Goal: Information Seeking & Learning: Learn about a topic

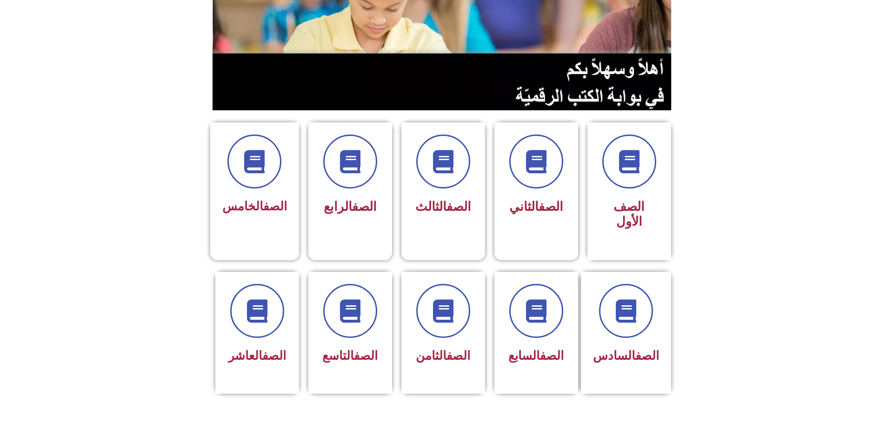
scroll to position [140, 0]
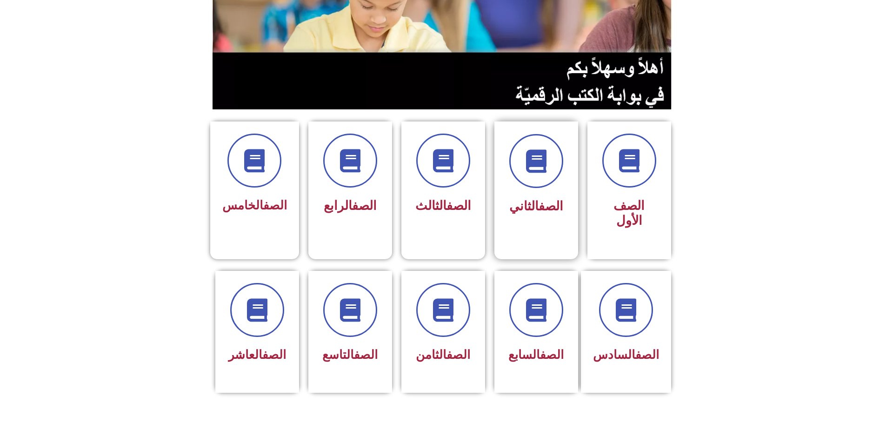
click at [523, 169] on div "الصف الثاني" at bounding box center [536, 176] width 59 height 84
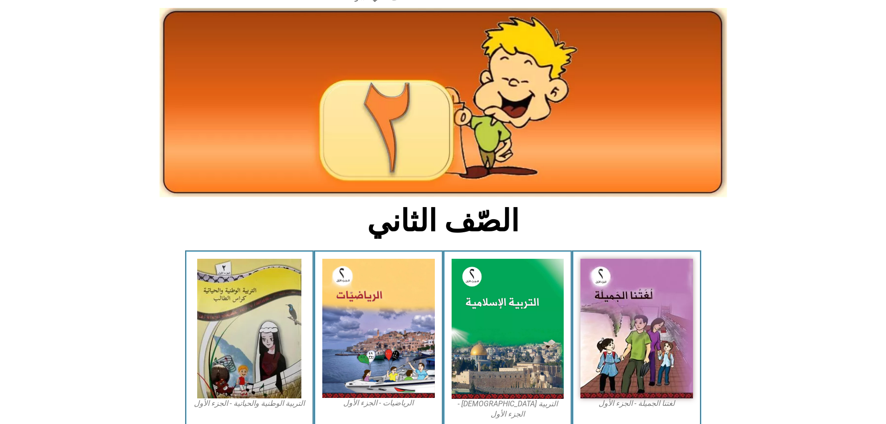
scroll to position [140, 0]
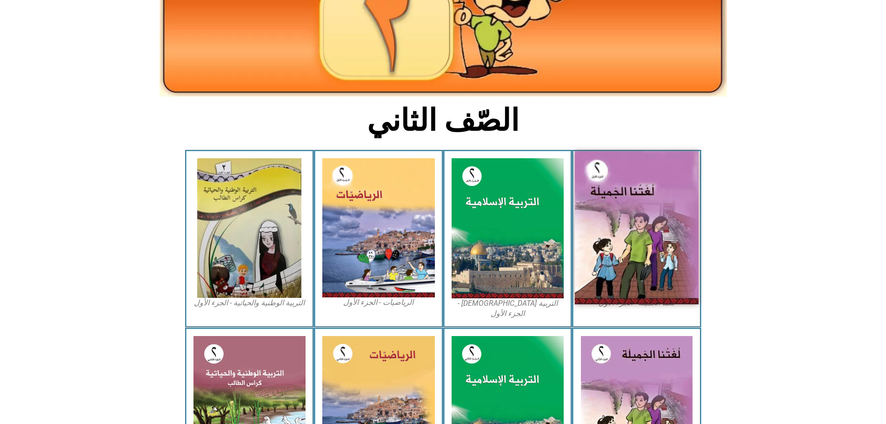
click at [658, 188] on img at bounding box center [637, 227] width 124 height 153
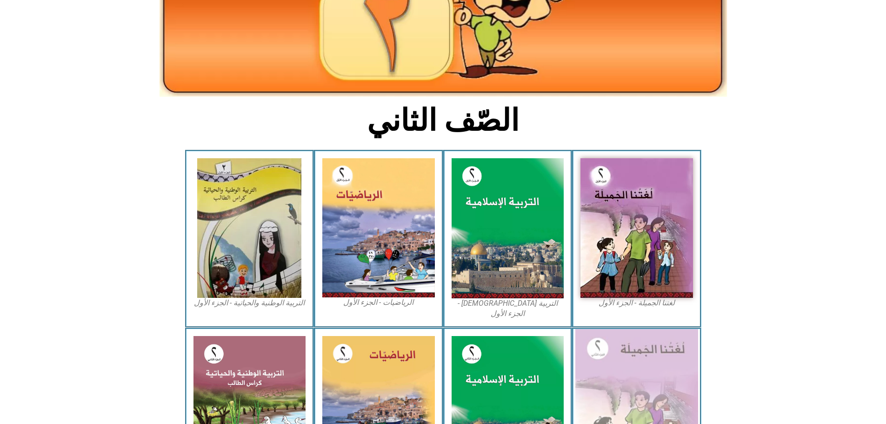
click at [644, 369] on img at bounding box center [637, 406] width 123 height 154
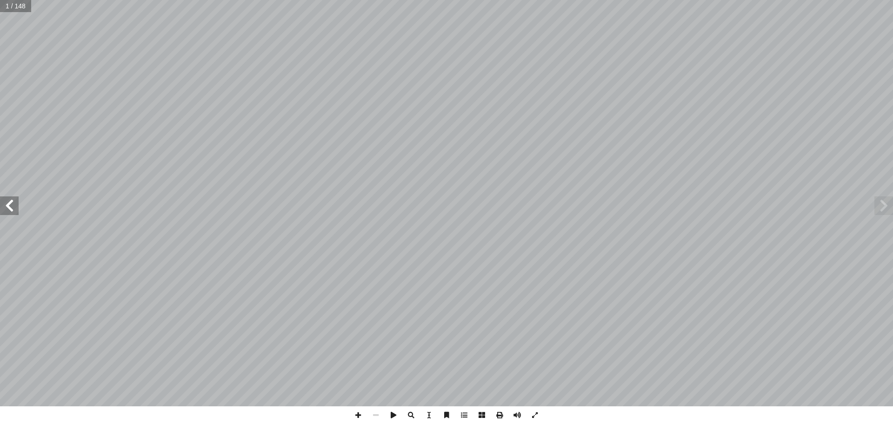
click at [17, 209] on span at bounding box center [9, 205] width 19 height 19
click at [12, 208] on span at bounding box center [9, 205] width 19 height 19
click at [9, 206] on span at bounding box center [9, 205] width 19 height 19
drag, startPoint x: 1, startPoint y: 210, endPoint x: 8, endPoint y: 202, distance: 10.2
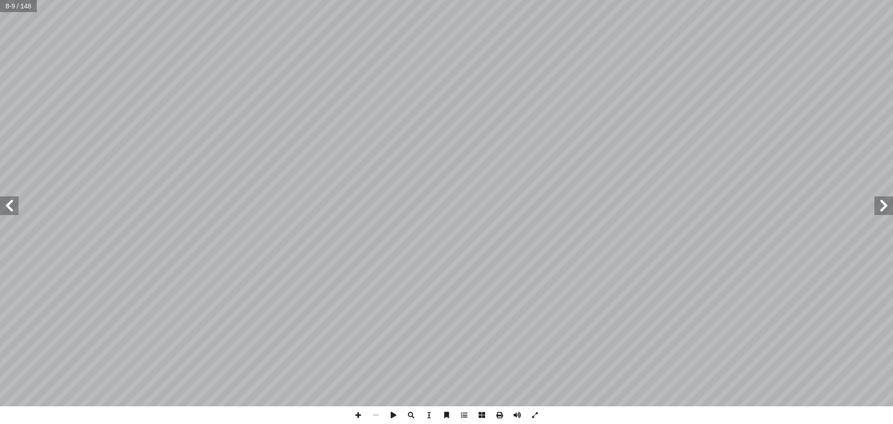
click at [8, 202] on span at bounding box center [9, 205] width 19 height 19
click at [893, 207] on span at bounding box center [884, 205] width 19 height 19
click at [8, 205] on span at bounding box center [9, 205] width 19 height 19
click at [12, 210] on span at bounding box center [9, 205] width 19 height 19
click at [8, 208] on span at bounding box center [9, 205] width 19 height 19
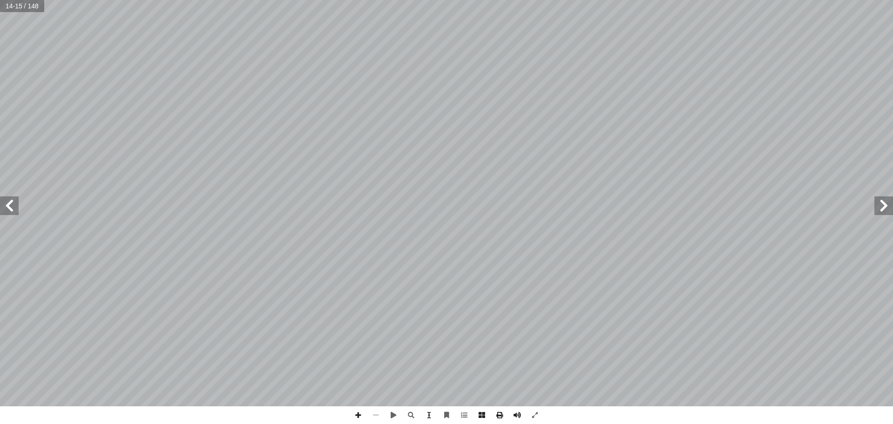
click at [8, 208] on span at bounding box center [9, 205] width 19 height 19
click at [9, 209] on span at bounding box center [9, 205] width 19 height 19
click at [883, 208] on span at bounding box center [884, 205] width 19 height 19
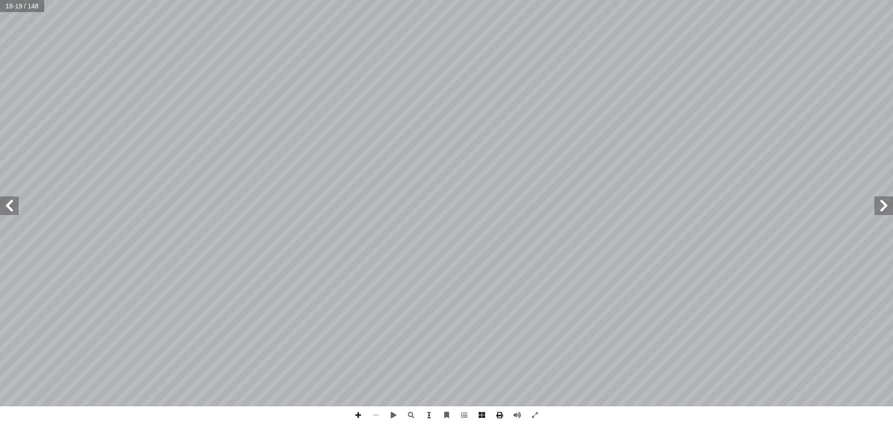
click at [883, 208] on span at bounding box center [884, 205] width 19 height 19
click at [884, 208] on span at bounding box center [884, 205] width 19 height 19
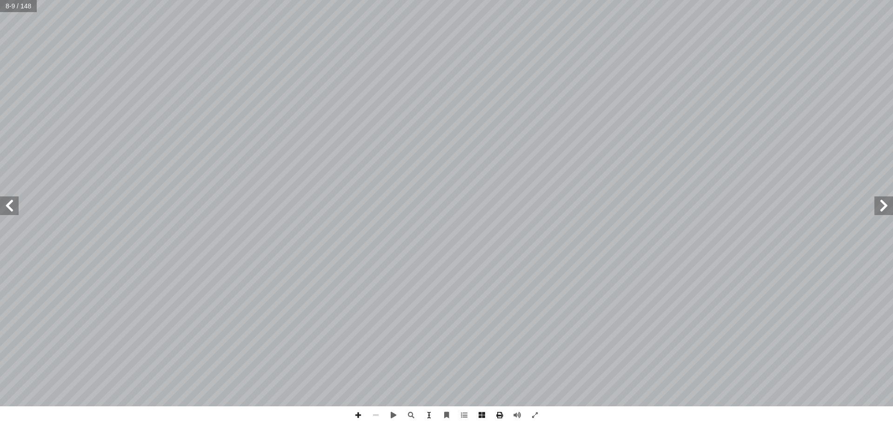
click at [884, 208] on span at bounding box center [884, 205] width 19 height 19
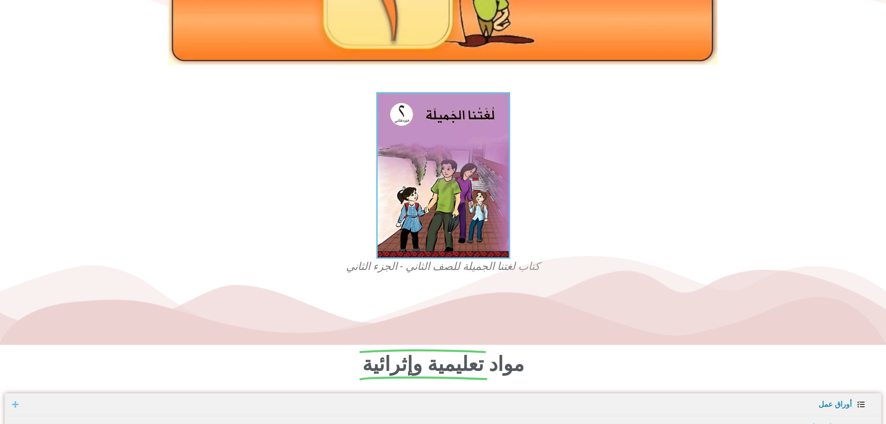
scroll to position [186, 0]
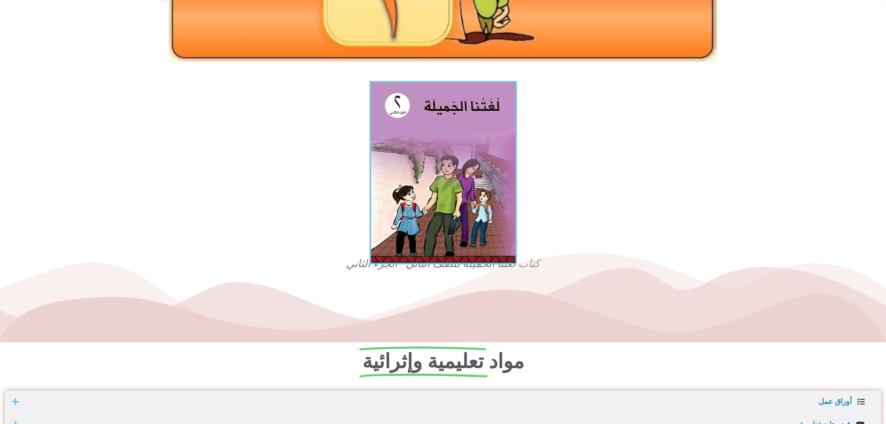
click at [426, 208] on img at bounding box center [442, 172] width 147 height 183
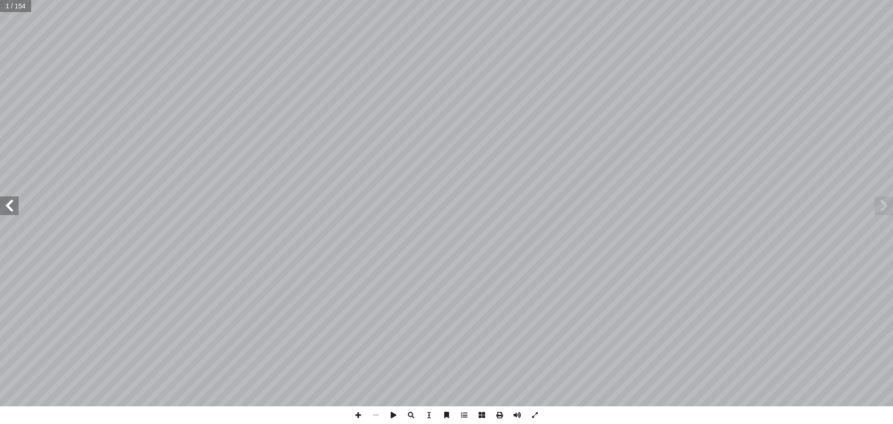
click at [14, 206] on span at bounding box center [9, 205] width 19 height 19
